Goal: Navigation & Orientation: Find specific page/section

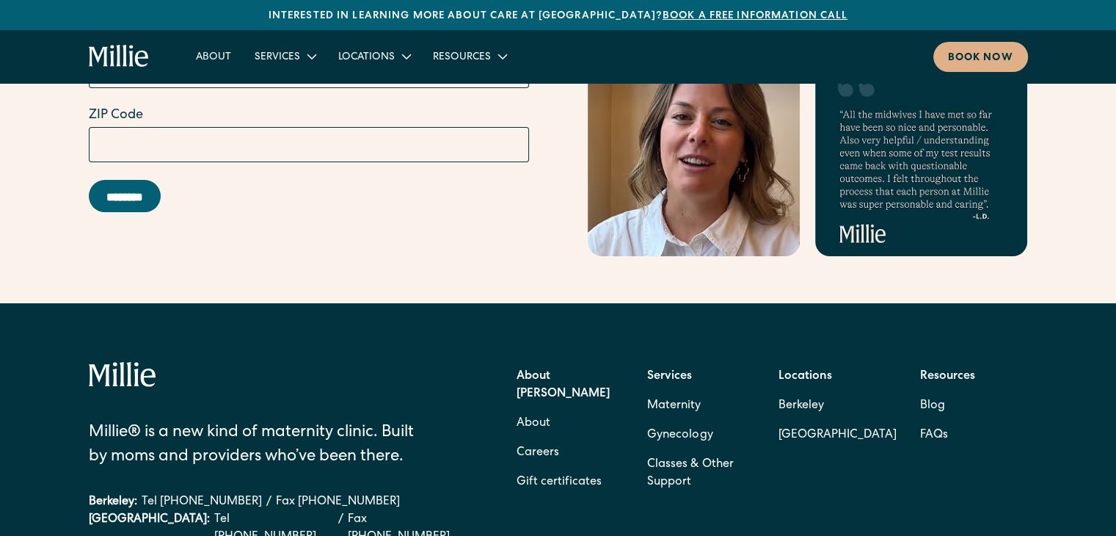
scroll to position [6062, 0]
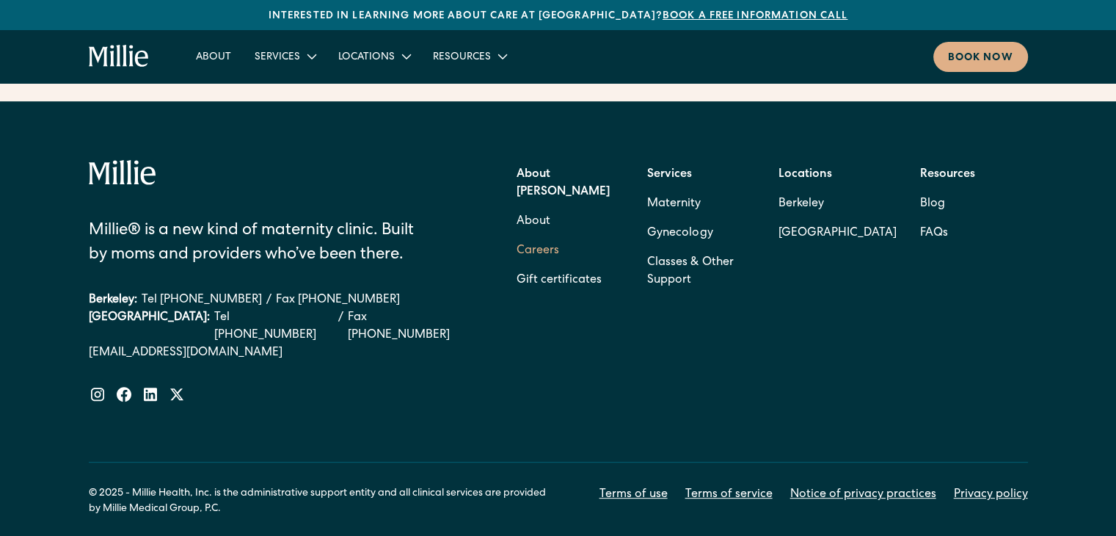
click at [543, 236] on link "Careers" at bounding box center [538, 250] width 43 height 29
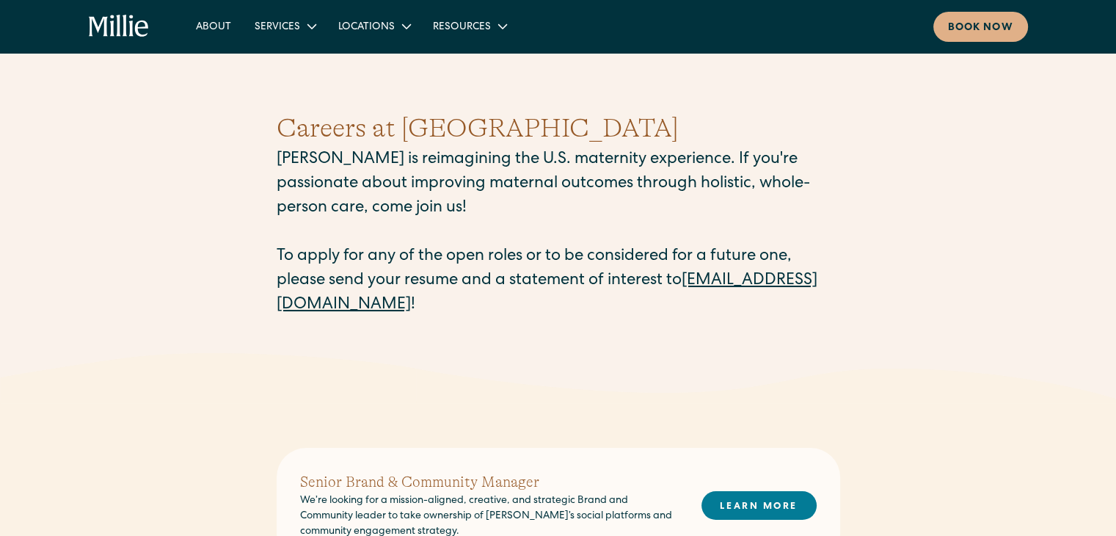
click at [0, 352] on div "Careers at Millie Millie is reimagining the U.S. maternity experience. If you'r…" at bounding box center [558, 213] width 1116 height 280
